Goal: Task Accomplishment & Management: Use online tool/utility

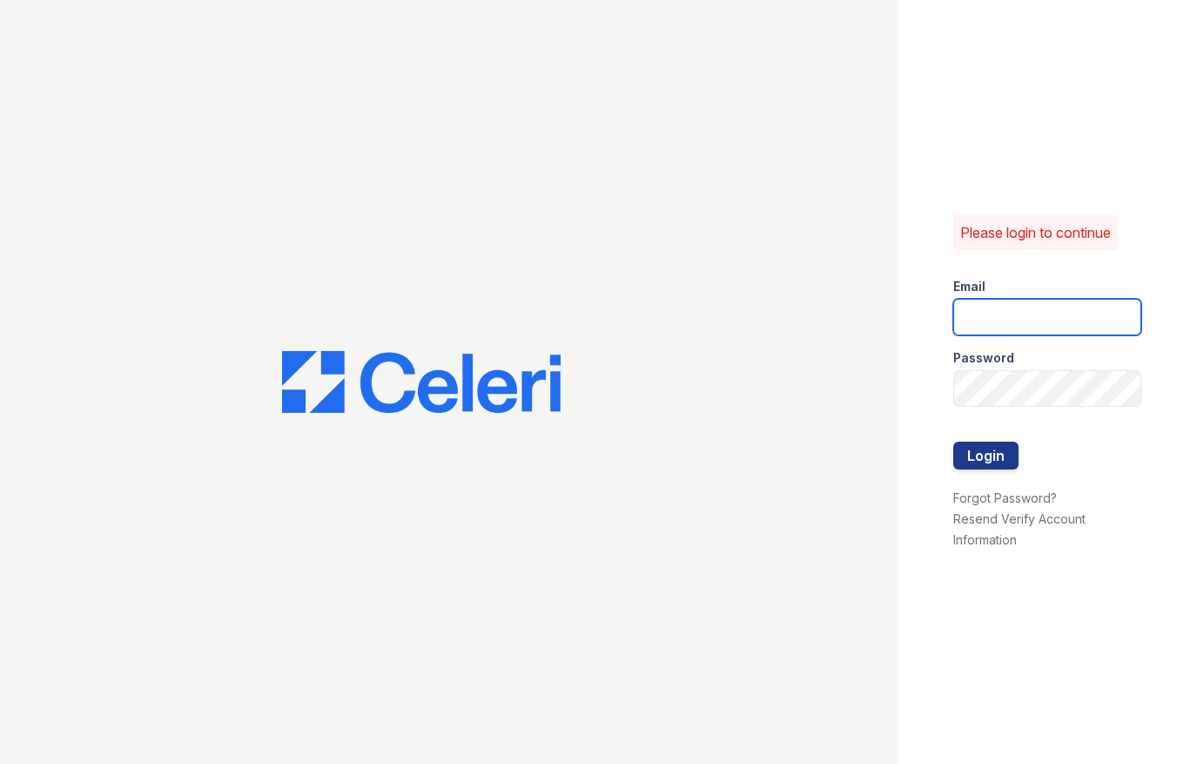
click at [1040, 308] on input "email" at bounding box center [1047, 317] width 188 height 37
type input "ssalazar@trinity-pm.com"
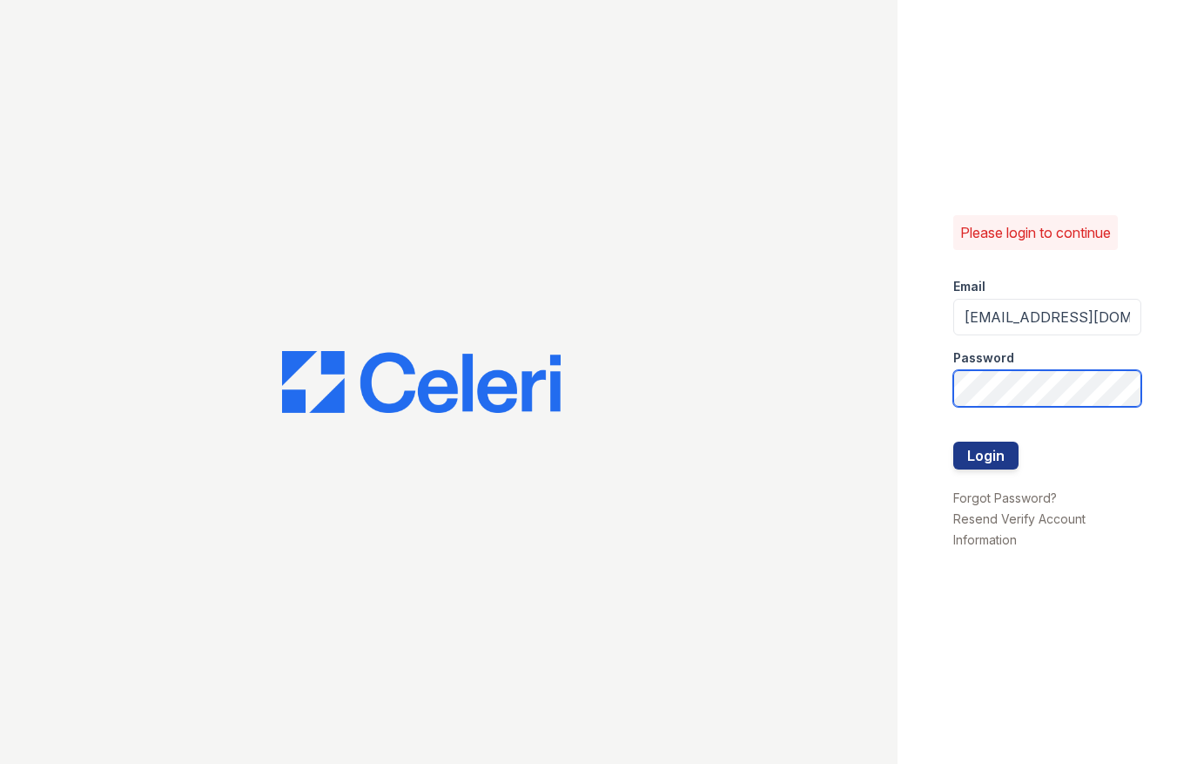
click at [953, 441] on button "Login" at bounding box center [985, 455] width 65 height 28
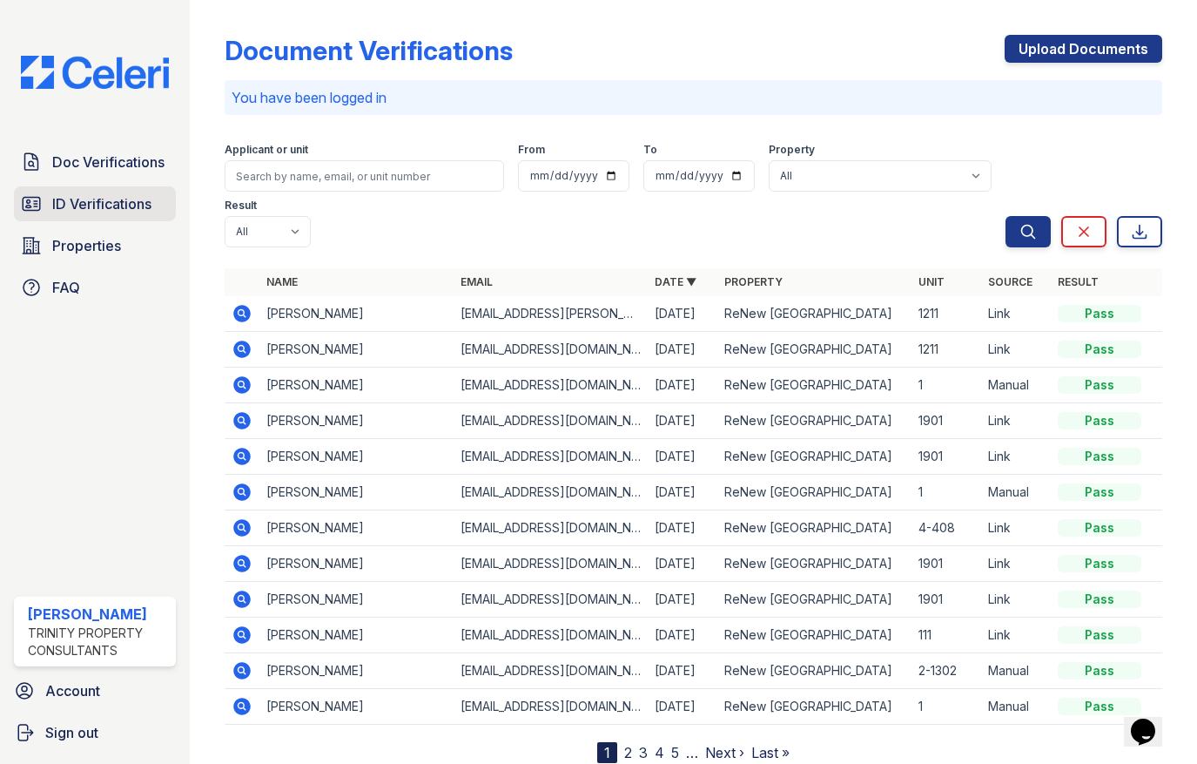
click at [123, 212] on span "ID Verifications" at bounding box center [101, 203] width 99 height 21
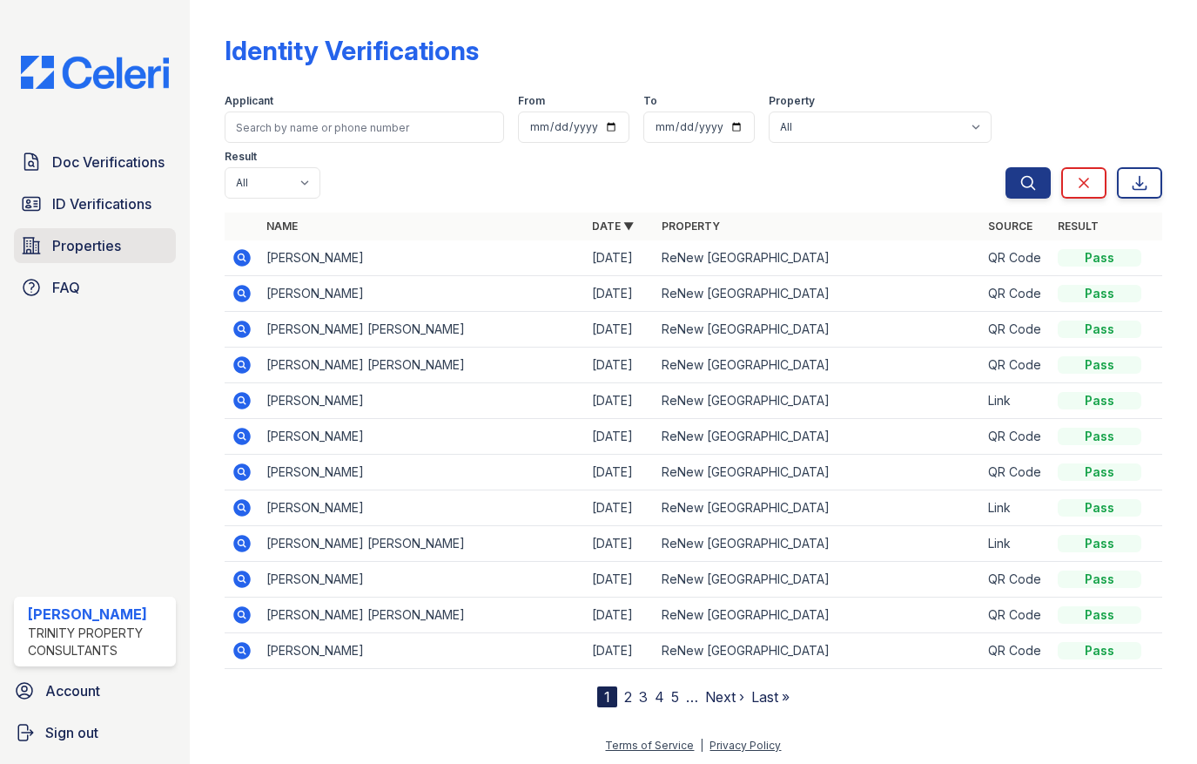
click at [91, 240] on span "Properties" at bounding box center [86, 245] width 69 height 21
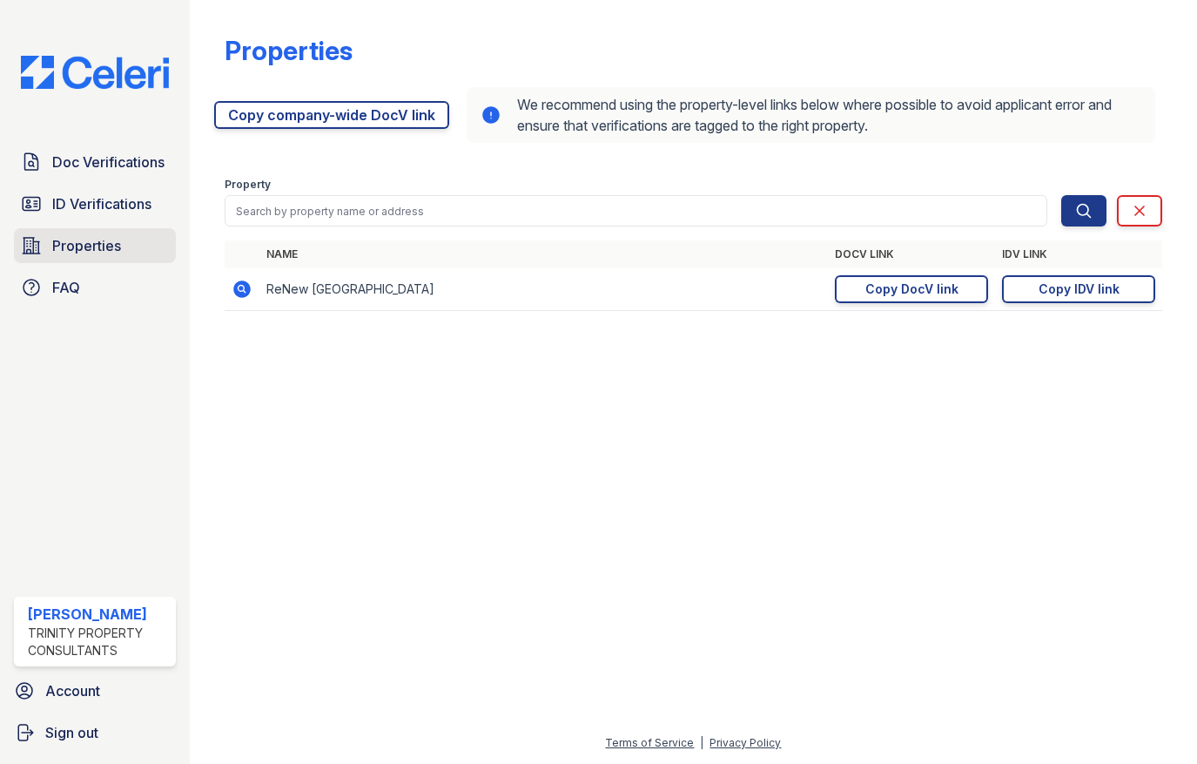
click at [71, 248] on span "Properties" at bounding box center [86, 245] width 69 height 21
click at [1078, 288] on div "Copy IDV link" at bounding box center [1079, 288] width 81 height 17
click at [894, 285] on div "Copy DocV link" at bounding box center [912, 288] width 93 height 17
